Goal: Check status

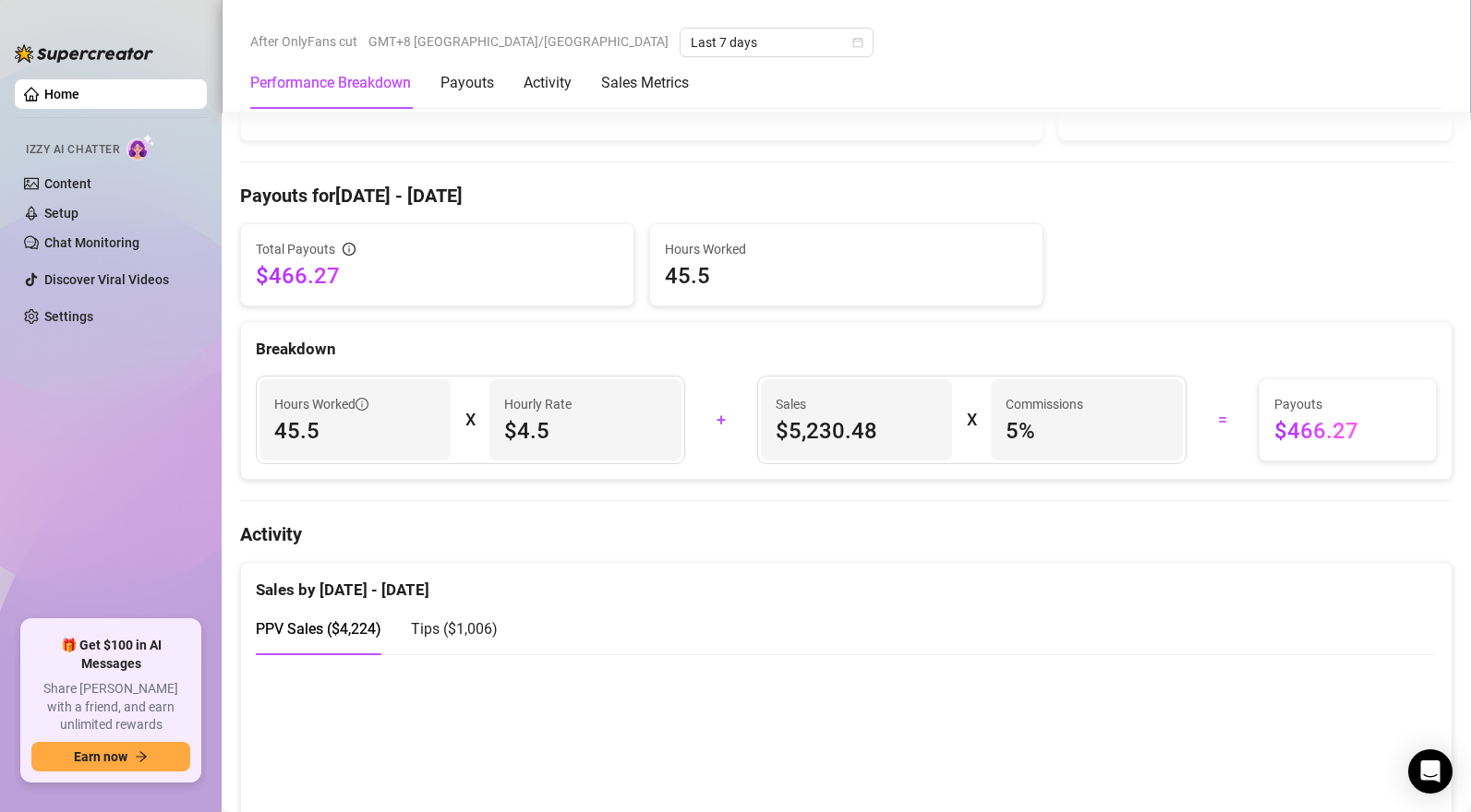
scroll to position [893, 0]
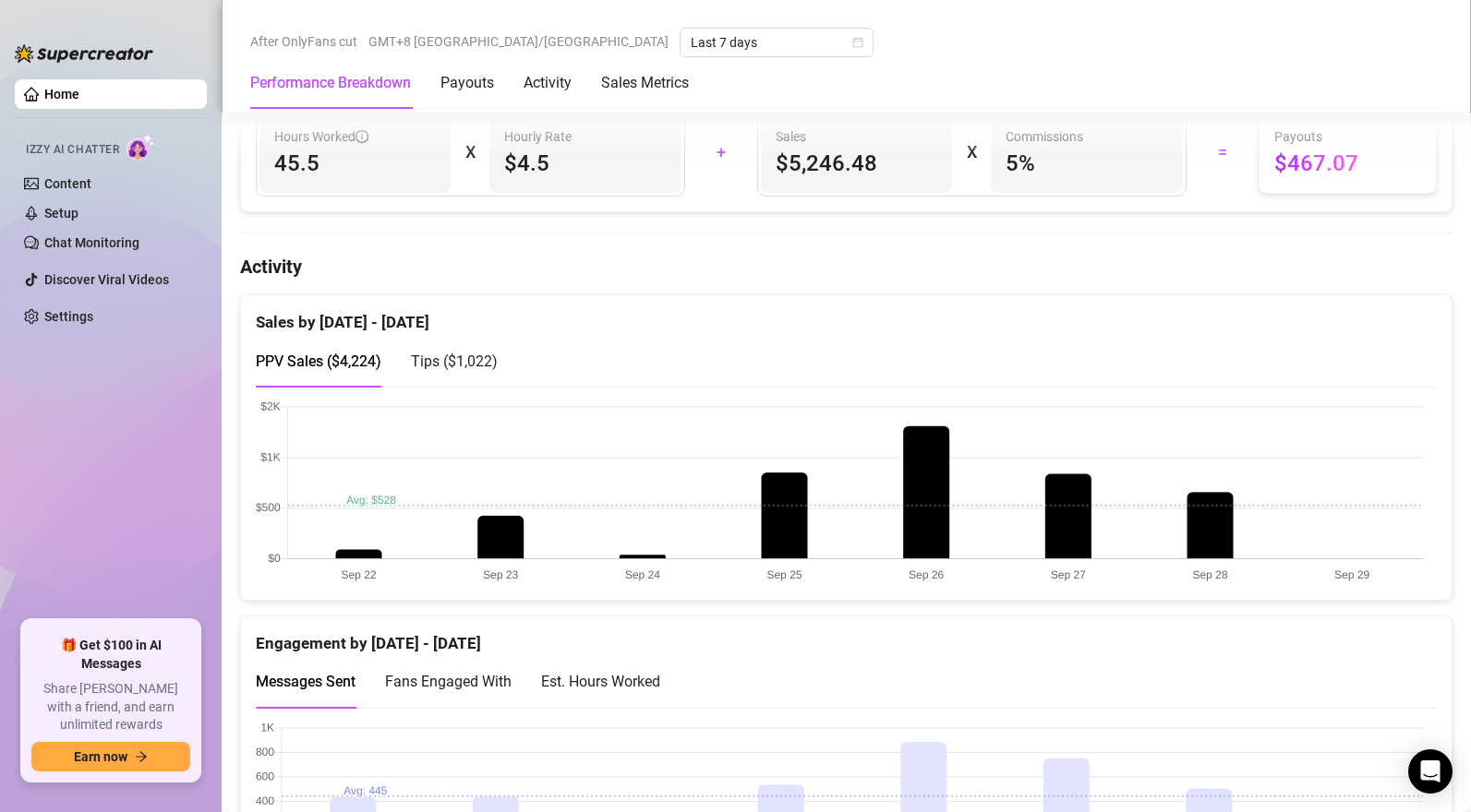
scroll to position [1103, 0]
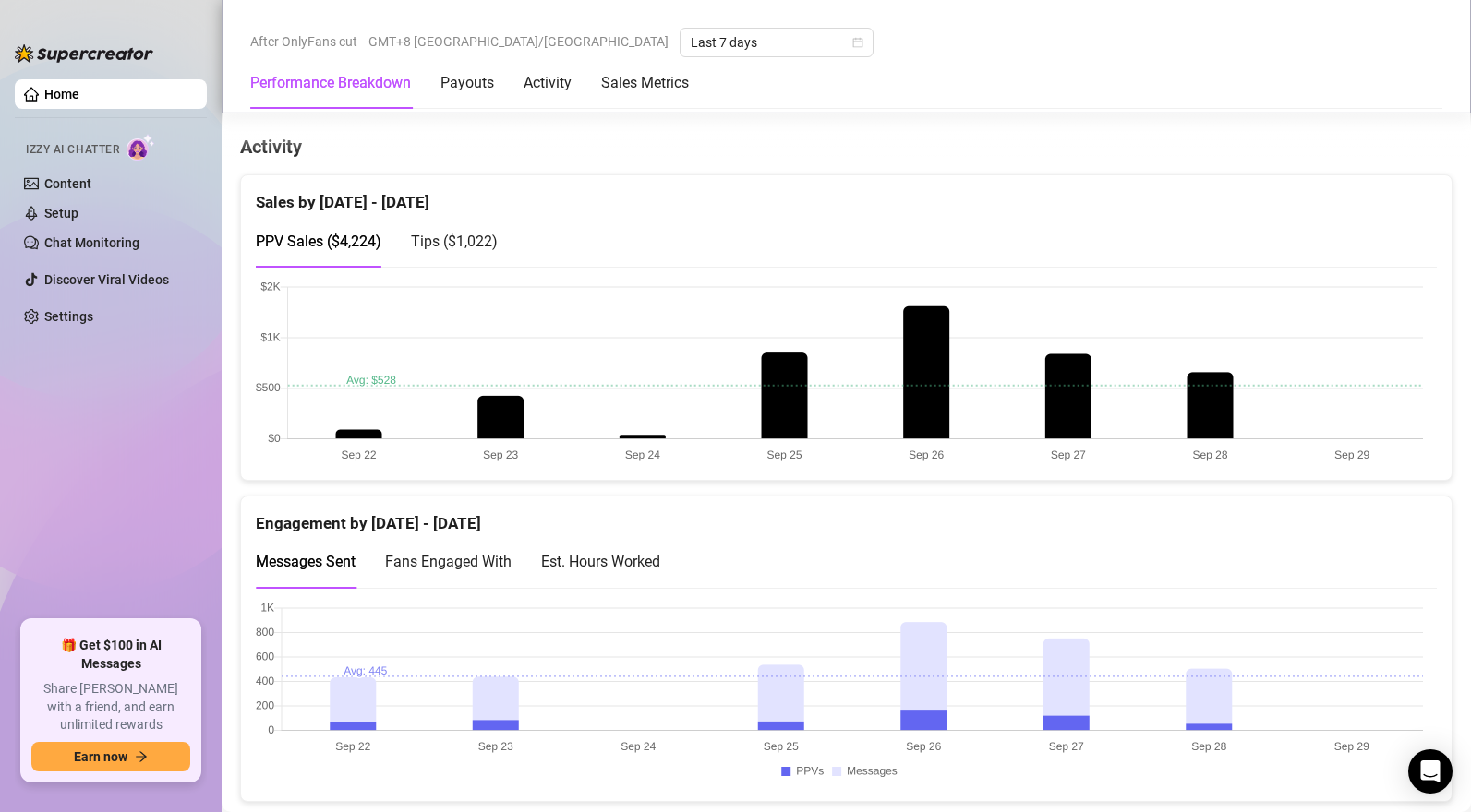
click at [453, 247] on span "Tips ( $1,022 )" at bounding box center [454, 241] width 87 height 18
click at [323, 248] on span "PPV Sales ( $4,224 )" at bounding box center [319, 241] width 126 height 18
drag, startPoint x: 481, startPoint y: 246, endPoint x: 762, endPoint y: 291, distance: 284.6
click at [487, 248] on span "Tips ( $1,022 )" at bounding box center [454, 241] width 87 height 18
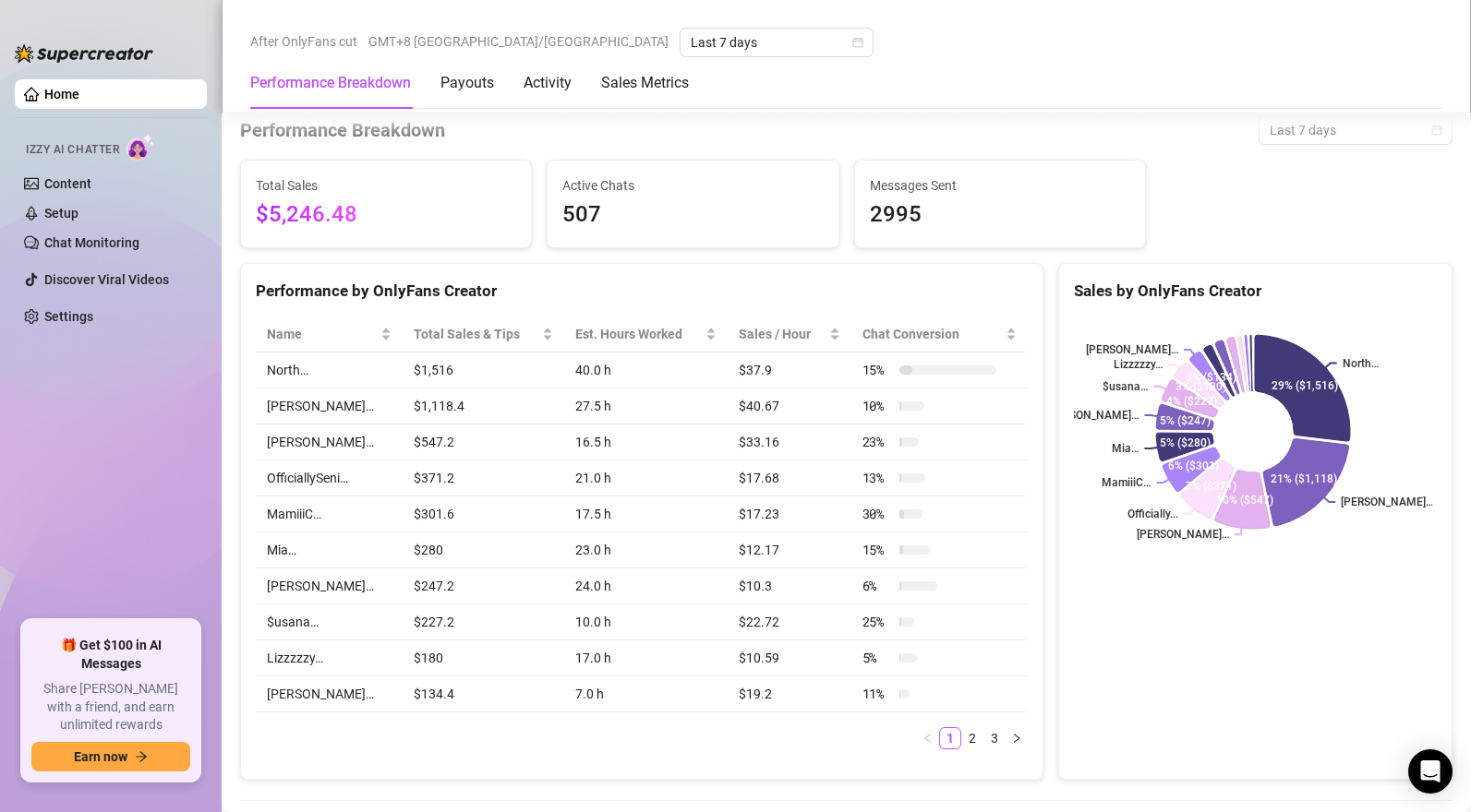
scroll to position [0, 0]
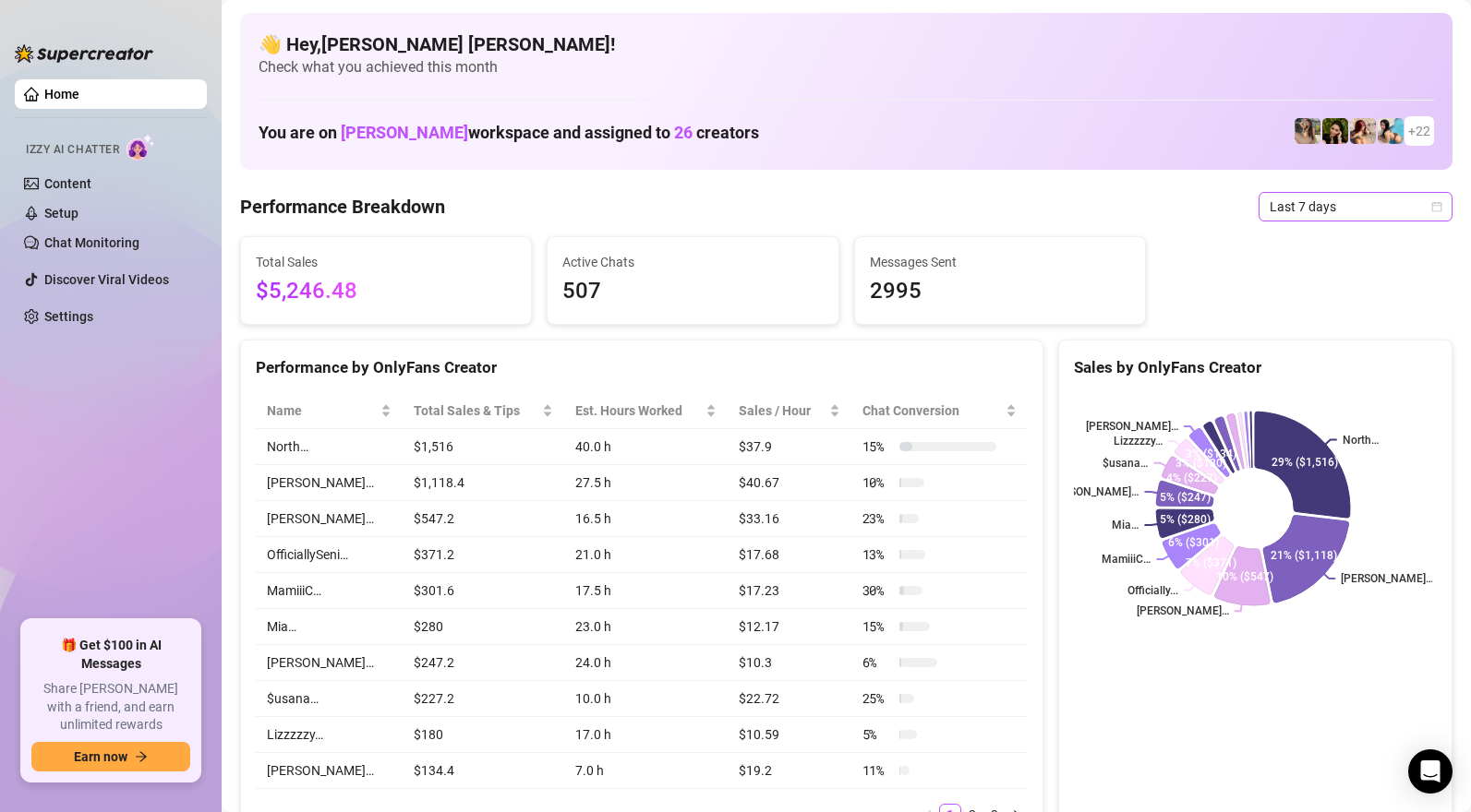
click at [1277, 205] on span "Last 7 days" at bounding box center [1356, 207] width 171 height 28
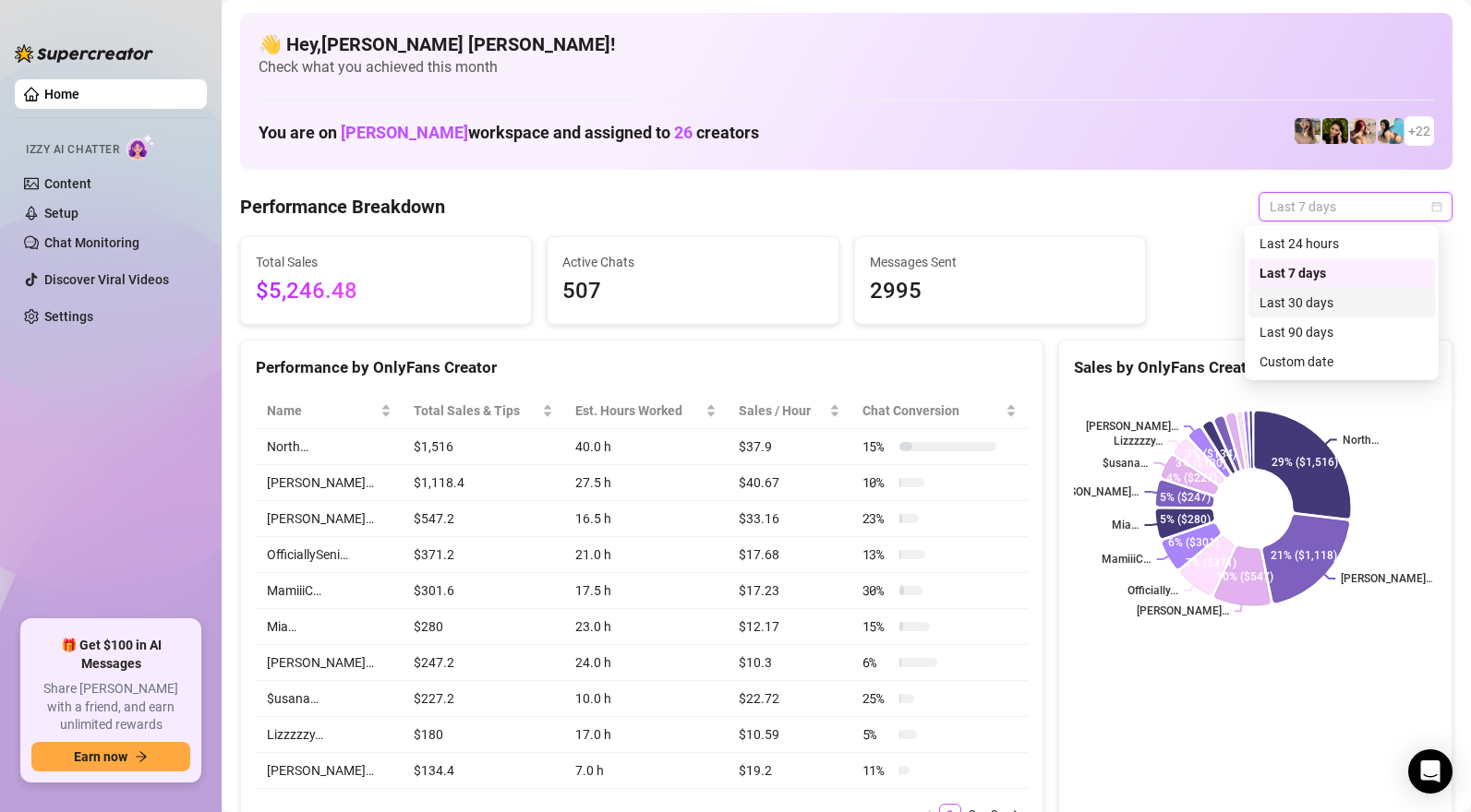
click at [1293, 309] on div "Last 30 days" at bounding box center [1341, 302] width 164 height 21
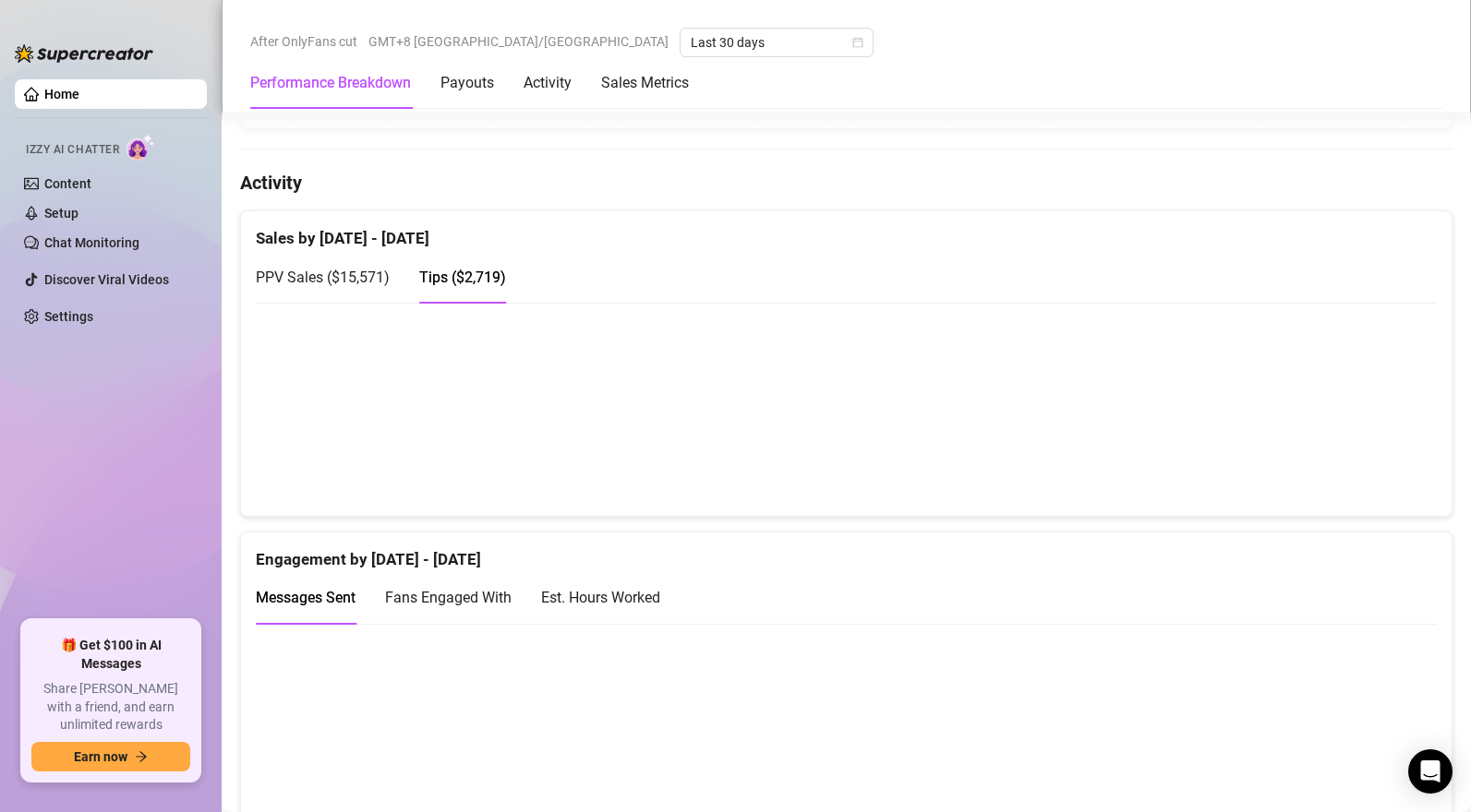
scroll to position [1222, 0]
